Goal: Information Seeking & Learning: Learn about a topic

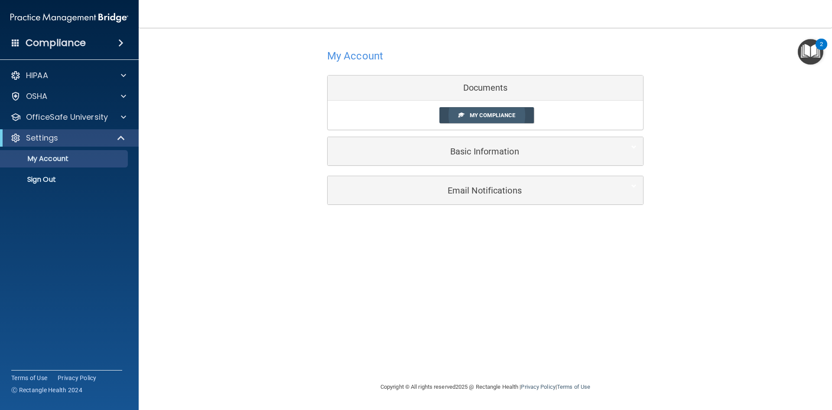
click at [508, 119] on link "My Compliance" at bounding box center [486, 115] width 95 height 16
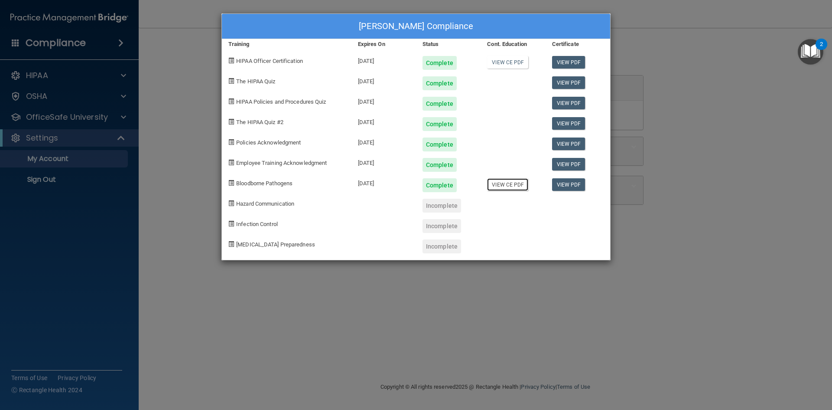
click at [511, 182] on link "View CE PDF" at bounding box center [507, 184] width 41 height 13
drag, startPoint x: 450, startPoint y: 205, endPoint x: 442, endPoint y: 208, distance: 9.1
click at [449, 205] on div "Incomplete" at bounding box center [442, 205] width 39 height 14
click at [280, 205] on span "Hazard Communication" at bounding box center [265, 203] width 58 height 7
click at [230, 202] on span at bounding box center [231, 203] width 6 height 6
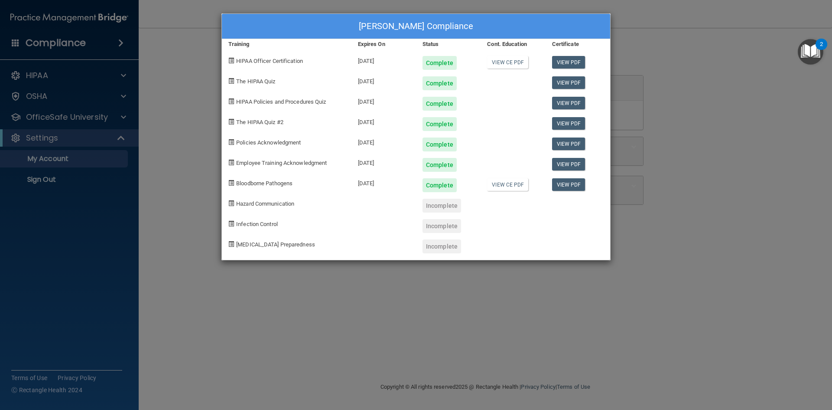
click at [447, 206] on div "Incomplete" at bounding box center [442, 205] width 39 height 14
click at [763, 50] on div "Ariel Spruill's Compliance Training Expires On Status Cont. Education Certifica…" at bounding box center [416, 205] width 832 height 410
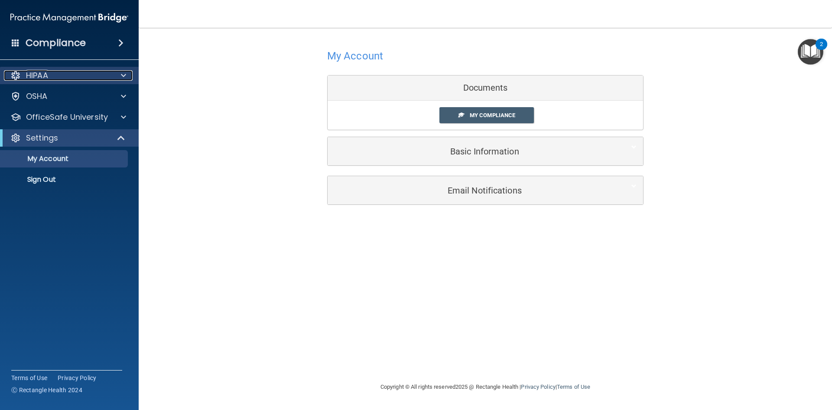
click at [124, 75] on span at bounding box center [123, 75] width 5 height 10
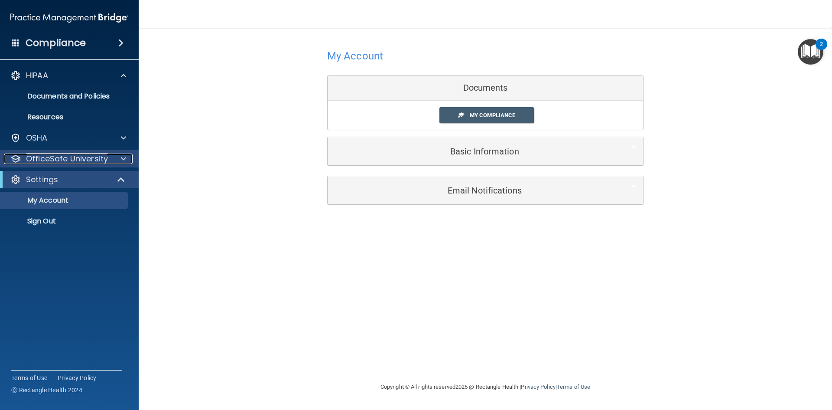
click at [117, 159] on div at bounding box center [122, 158] width 22 height 10
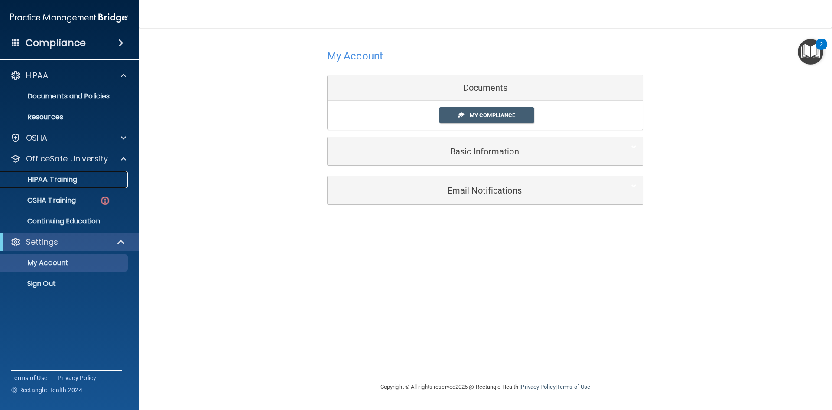
click at [106, 179] on div "HIPAA Training" at bounding box center [65, 179] width 118 height 9
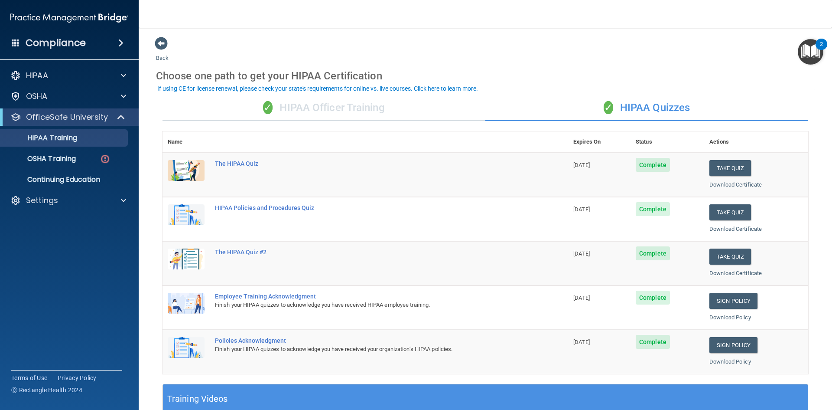
click at [330, 112] on div "✓ HIPAA Officer Training" at bounding box center [324, 108] width 323 height 26
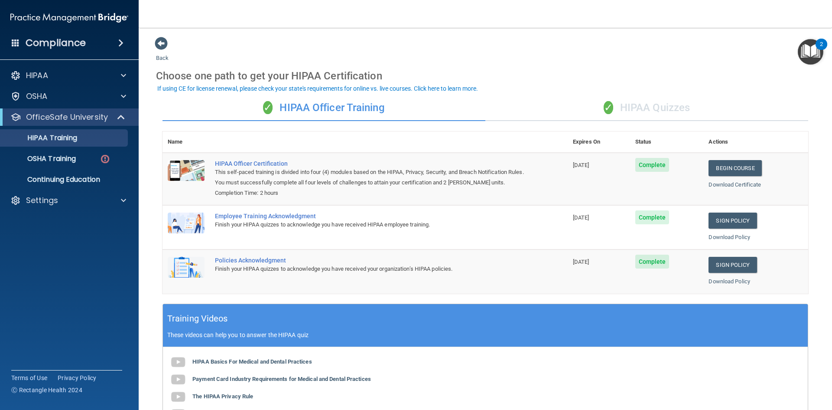
click at [655, 105] on div "✓ HIPAA Quizzes" at bounding box center [646, 108] width 323 height 26
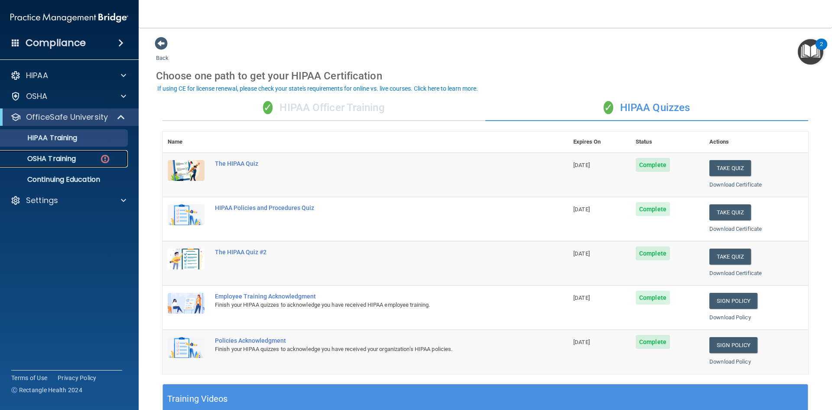
click at [102, 160] on img at bounding box center [105, 158] width 11 height 11
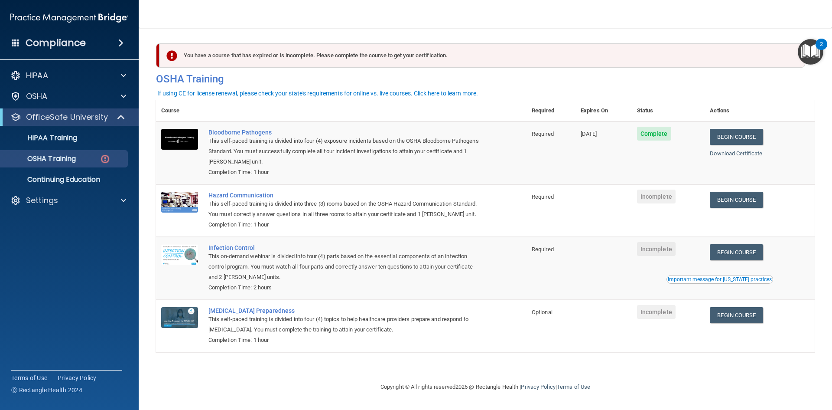
click at [737, 158] on div "Download Certificate" at bounding box center [760, 153] width 100 height 10
click at [735, 152] on link "Download Certificate" at bounding box center [736, 153] width 52 height 7
click at [739, 199] on link "Begin Course" at bounding box center [736, 200] width 53 height 16
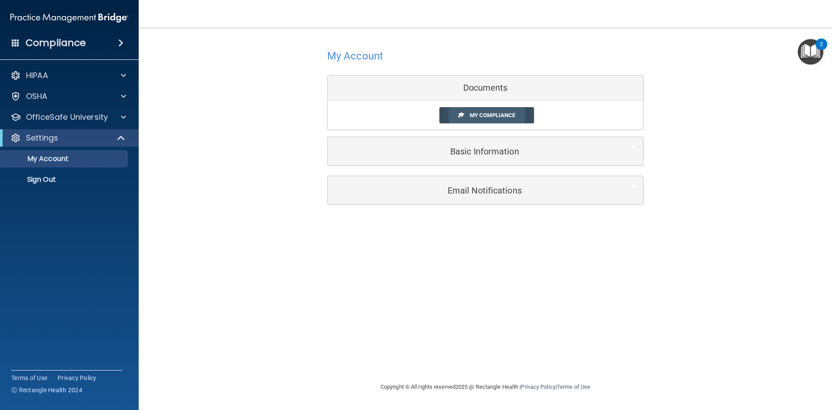
click at [477, 118] on span "My Compliance" at bounding box center [493, 115] width 46 height 7
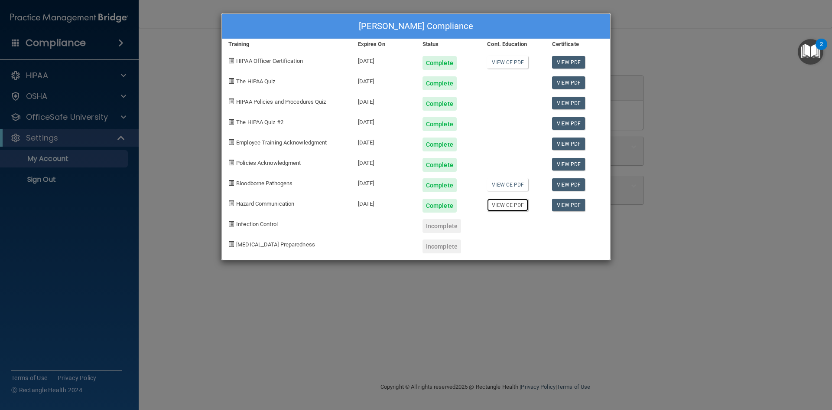
click at [513, 204] on link "View CE PDF" at bounding box center [507, 204] width 41 height 13
drag, startPoint x: 160, startPoint y: 52, endPoint x: 165, endPoint y: 46, distance: 8.3
click at [160, 52] on div "Ariel Spruill's Compliance Training Expires On Status Cont. Education Certifica…" at bounding box center [416, 205] width 832 height 410
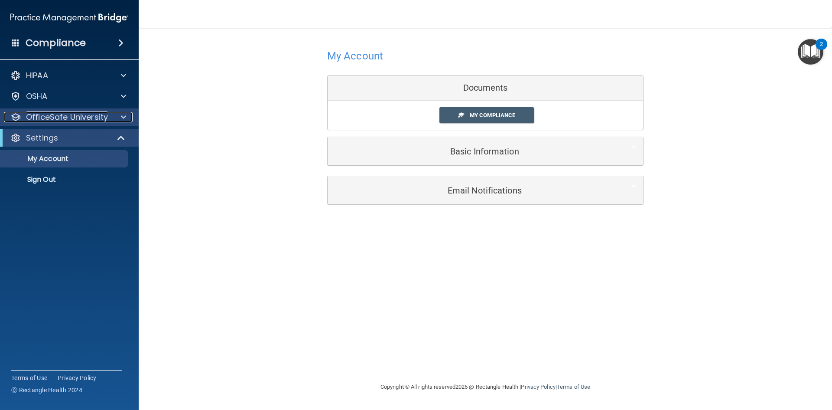
click at [123, 114] on span at bounding box center [123, 117] width 5 height 10
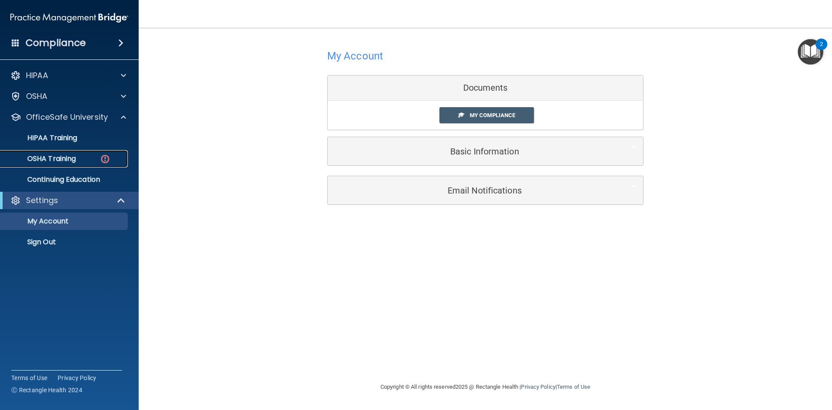
click at [108, 162] on img at bounding box center [105, 158] width 11 height 11
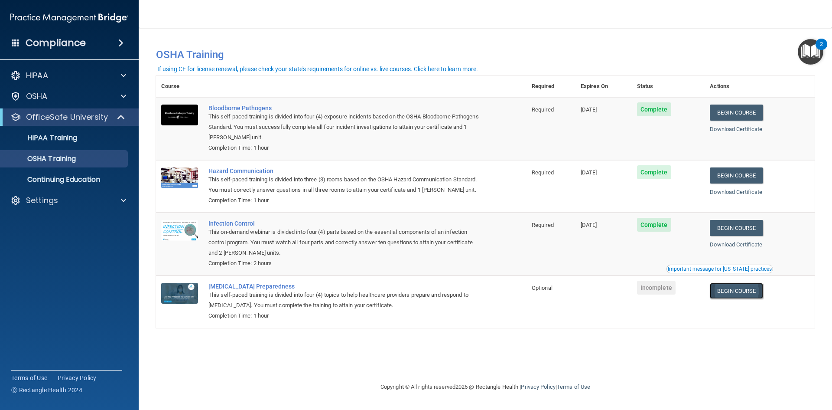
click at [748, 293] on link "Begin Course" at bounding box center [736, 291] width 53 height 16
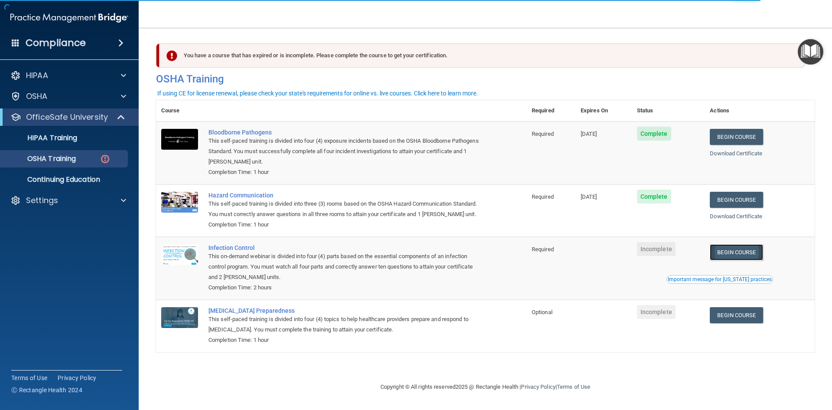
click at [759, 254] on link "Begin Course" at bounding box center [736, 252] width 53 height 16
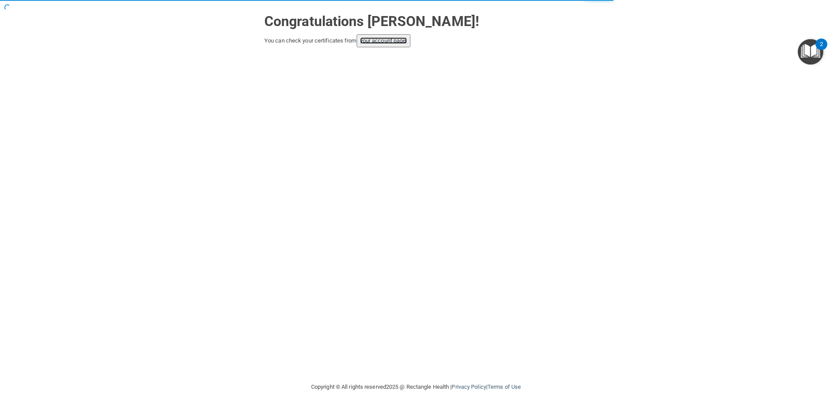
click at [381, 38] on link "your account page!" at bounding box center [383, 40] width 47 height 7
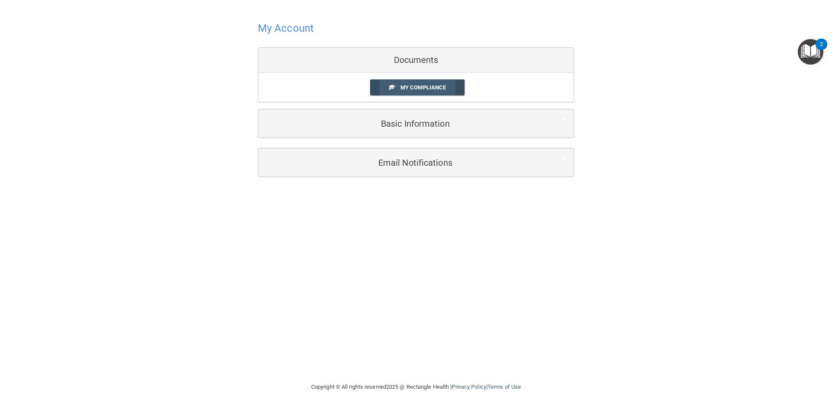
click at [434, 86] on span "My Compliance" at bounding box center [423, 87] width 46 height 7
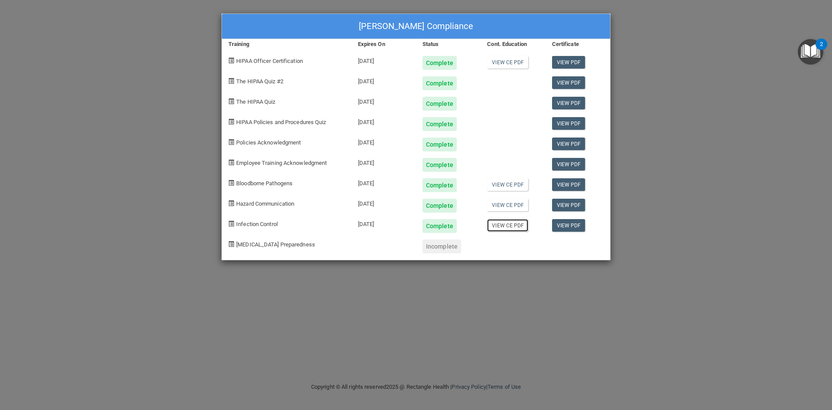
click at [508, 227] on link "View CE PDF" at bounding box center [507, 225] width 41 height 13
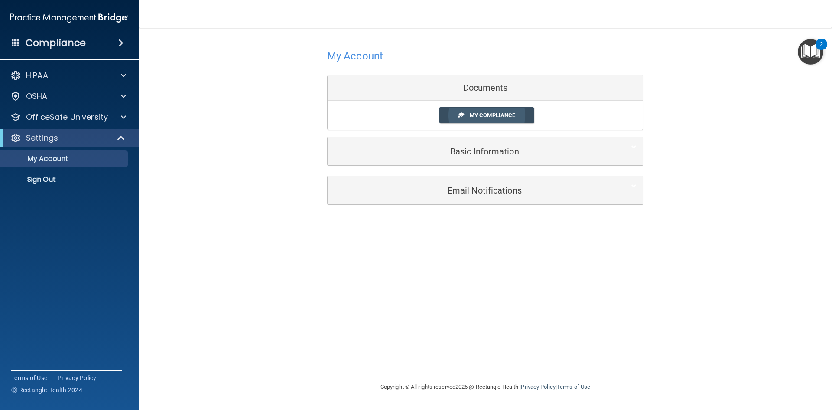
click at [482, 117] on span "My Compliance" at bounding box center [493, 115] width 46 height 7
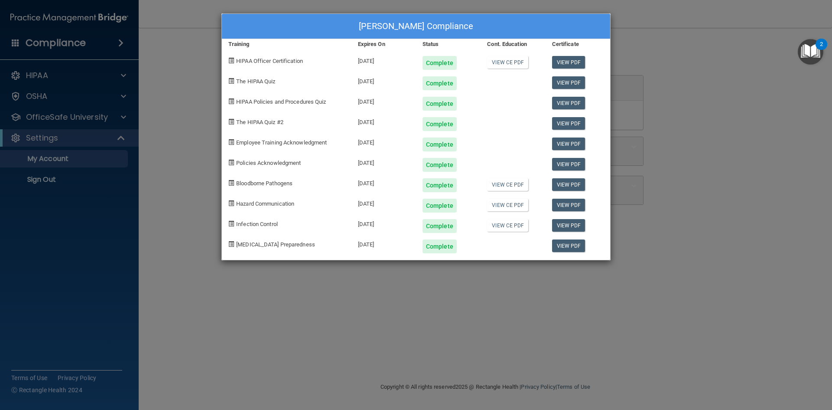
drag, startPoint x: 693, startPoint y: 71, endPoint x: 650, endPoint y: 70, distance: 43.4
click at [688, 71] on div "[PERSON_NAME] Compliance Training Expires On Status Cont. Education Certificate…" at bounding box center [416, 205] width 832 height 410
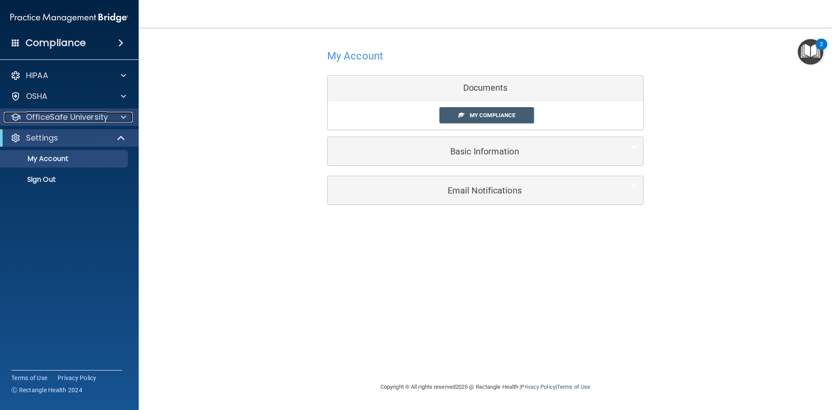
click at [118, 120] on div at bounding box center [122, 117] width 22 height 10
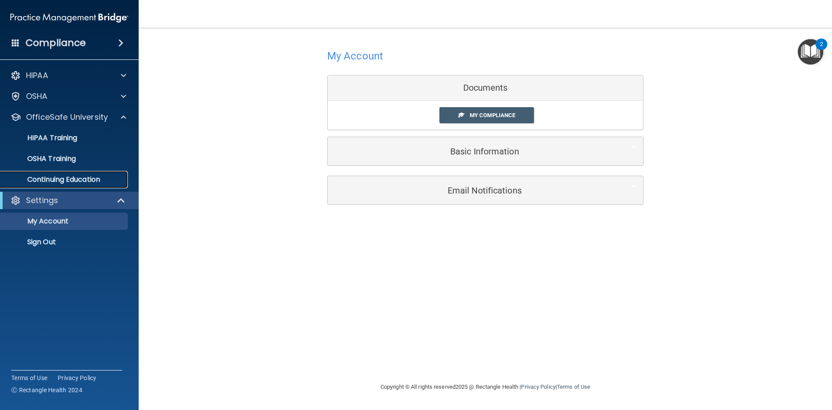
click at [88, 185] on link "Continuing Education" at bounding box center [59, 179] width 137 height 17
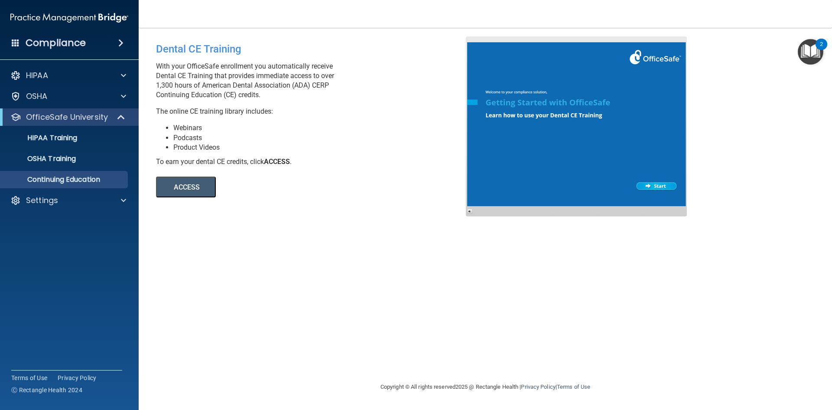
click at [329, 256] on div "Dental CE Training With your OfficeSafe enrollment you automatically receive De…" at bounding box center [485, 204] width 659 height 336
